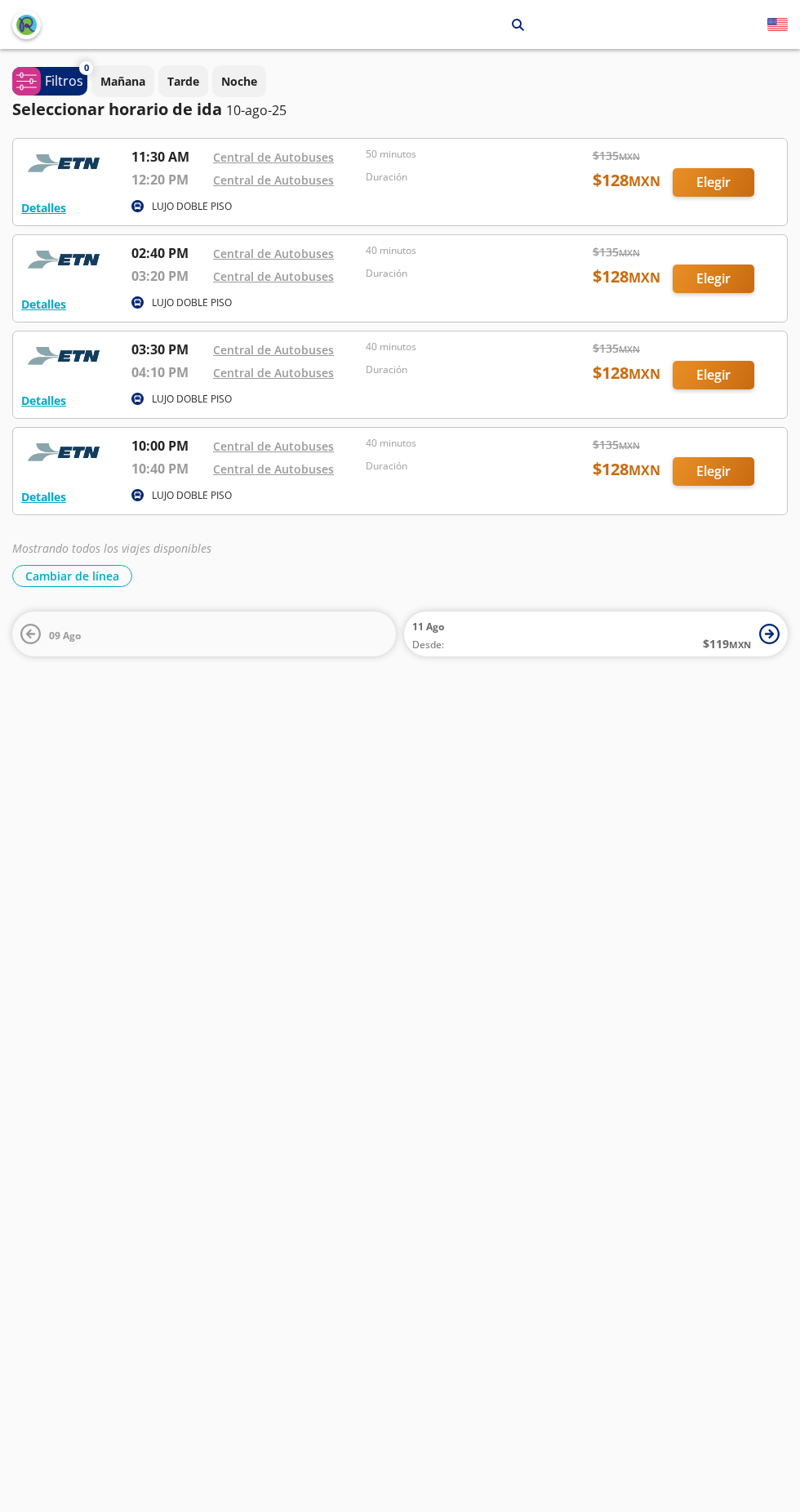
scroll to position [1, 0]
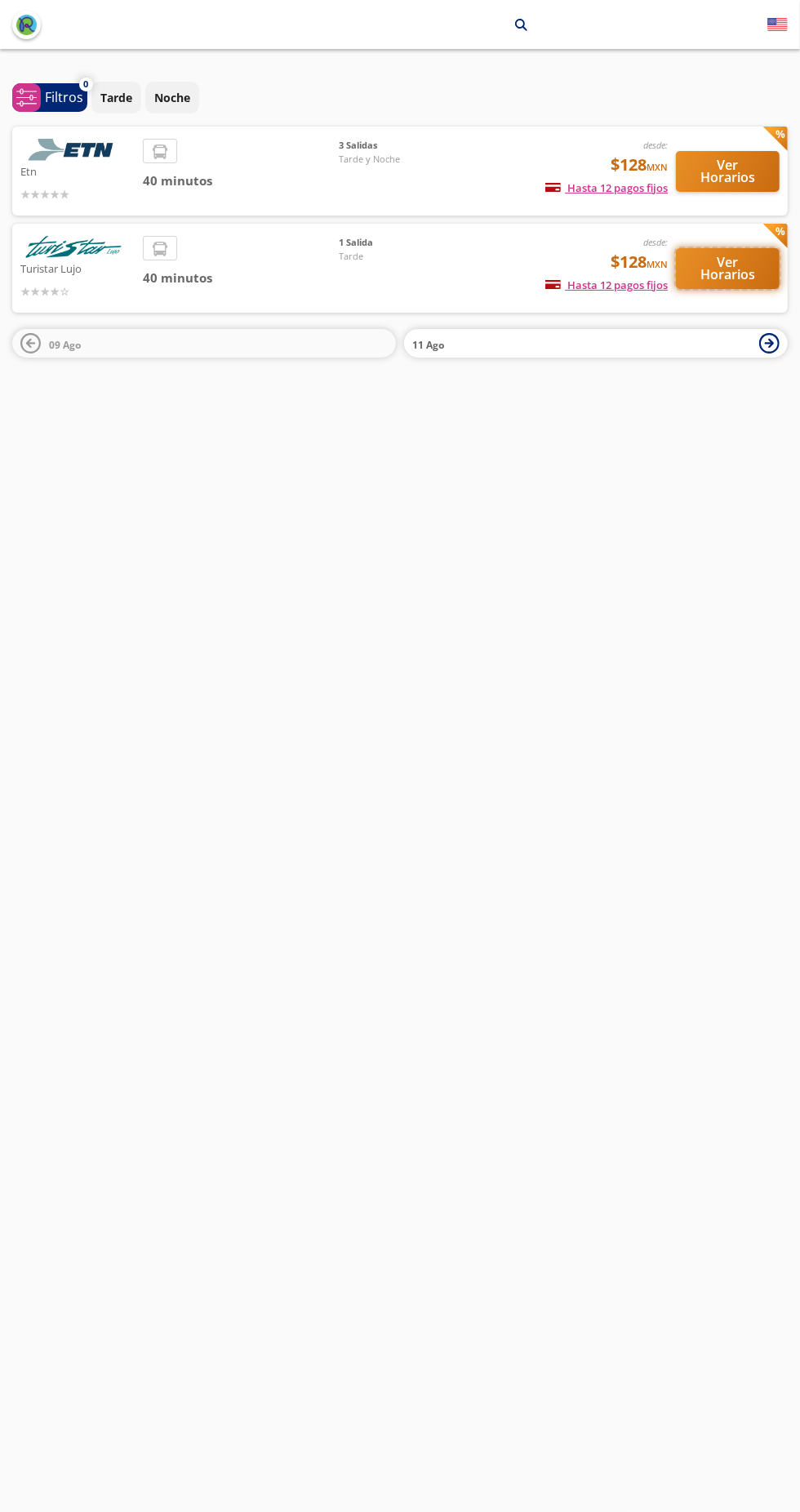
click at [739, 269] on button "Ver Horarios" at bounding box center [728, 268] width 104 height 41
click at [728, 164] on button "Ver Horarios" at bounding box center [728, 171] width 104 height 41
click at [749, 173] on button "Ver Horarios" at bounding box center [728, 171] width 104 height 41
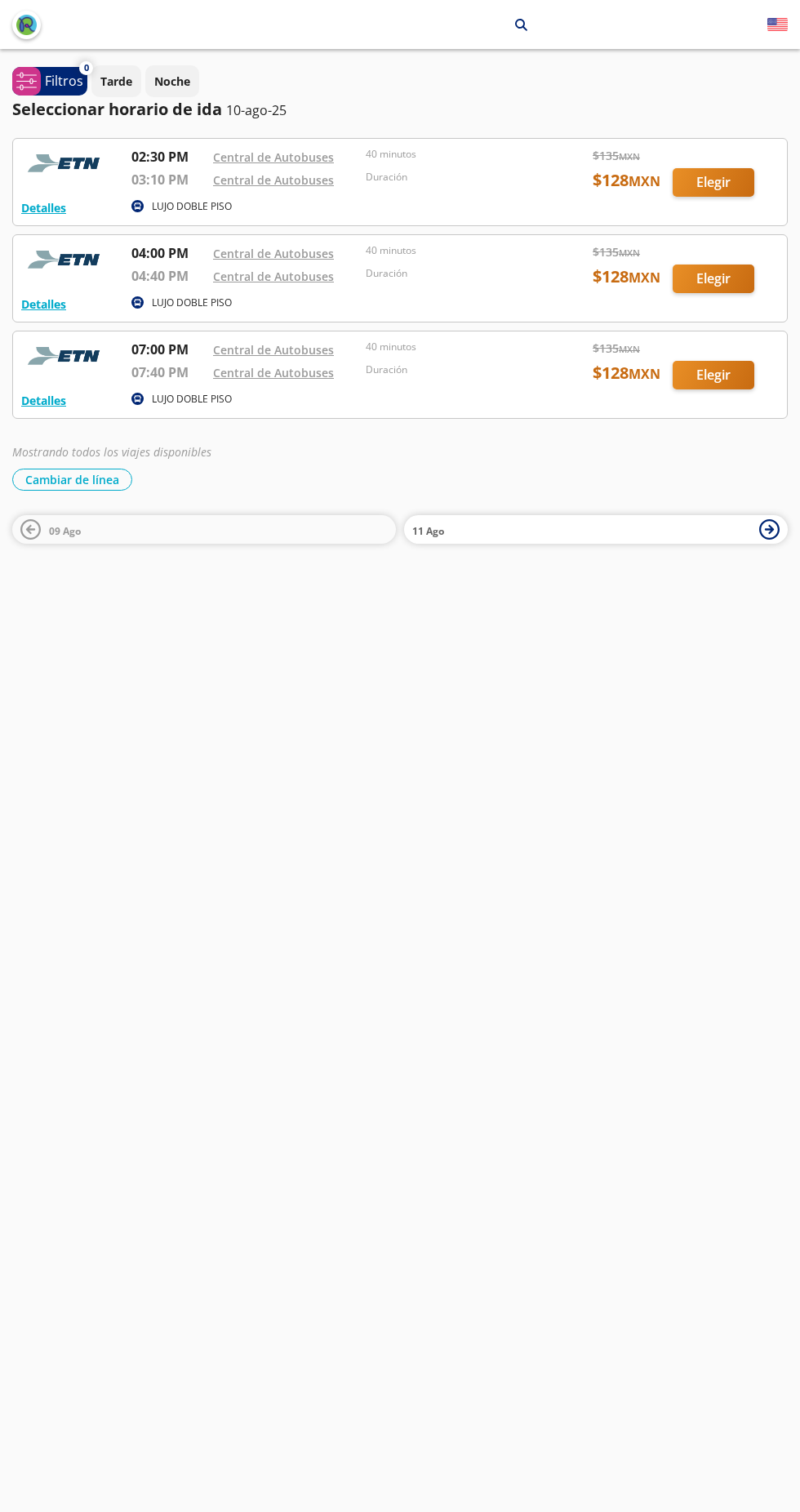
click at [233, 837] on div "Tequisquiapan arrow [GEOGRAPHIC_DATA][PERSON_NAME] search ¡Bienvenido a la nuev…" at bounding box center [400, 756] width 800 height 1512
